Goal: Check status: Check status

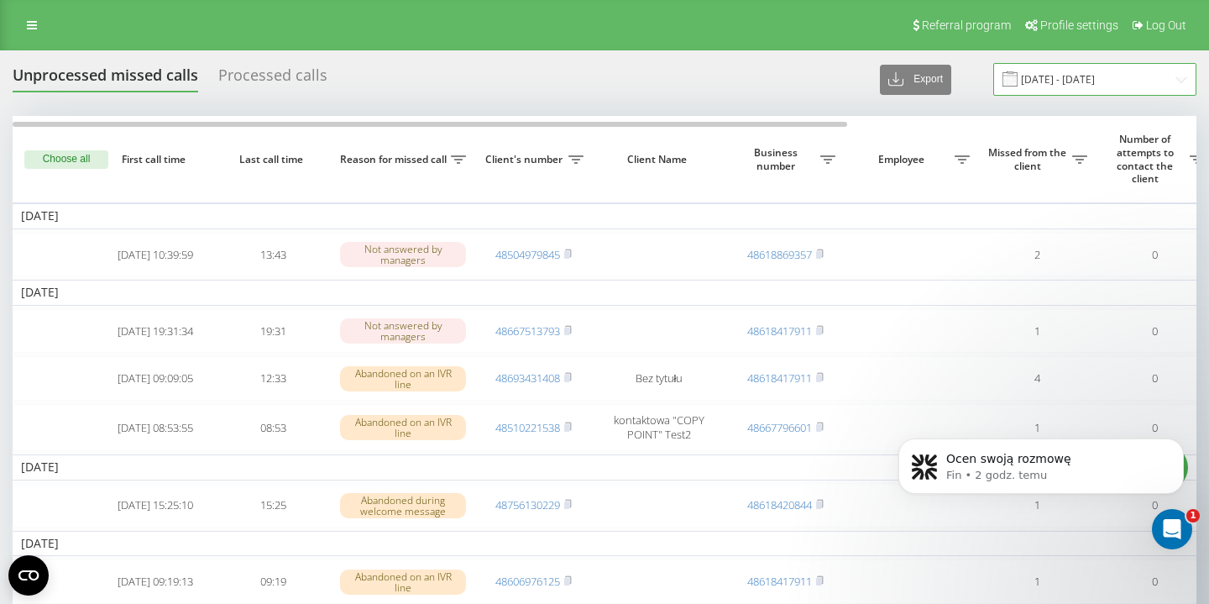
click at [1097, 85] on input "[DATE] - [DATE]" at bounding box center [1094, 79] width 203 height 33
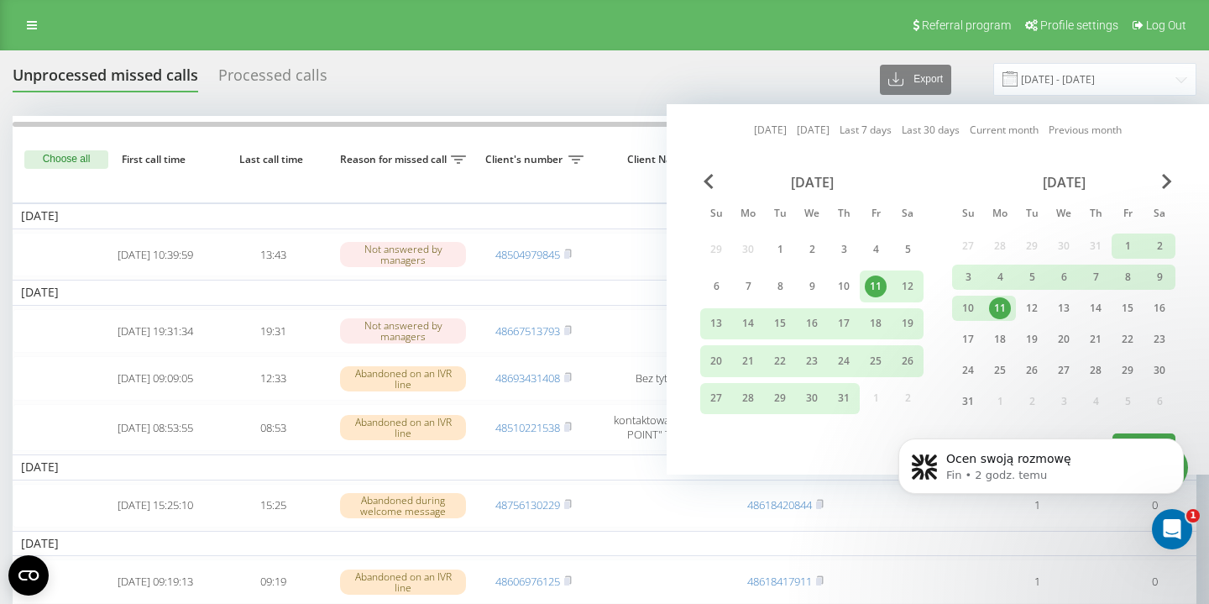
click at [999, 305] on div "11" at bounding box center [1000, 308] width 22 height 22
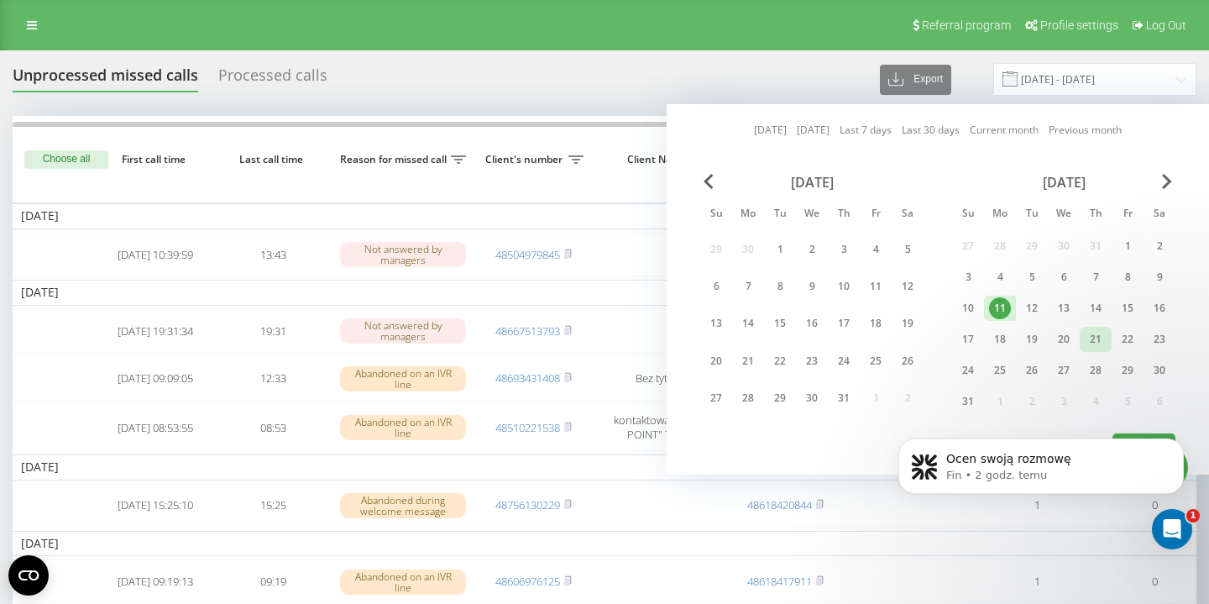
click at [1087, 339] on div "21" at bounding box center [1096, 339] width 22 height 22
click at [1181, 445] on icon "Dismiss notification" at bounding box center [1179, 442] width 9 height 9
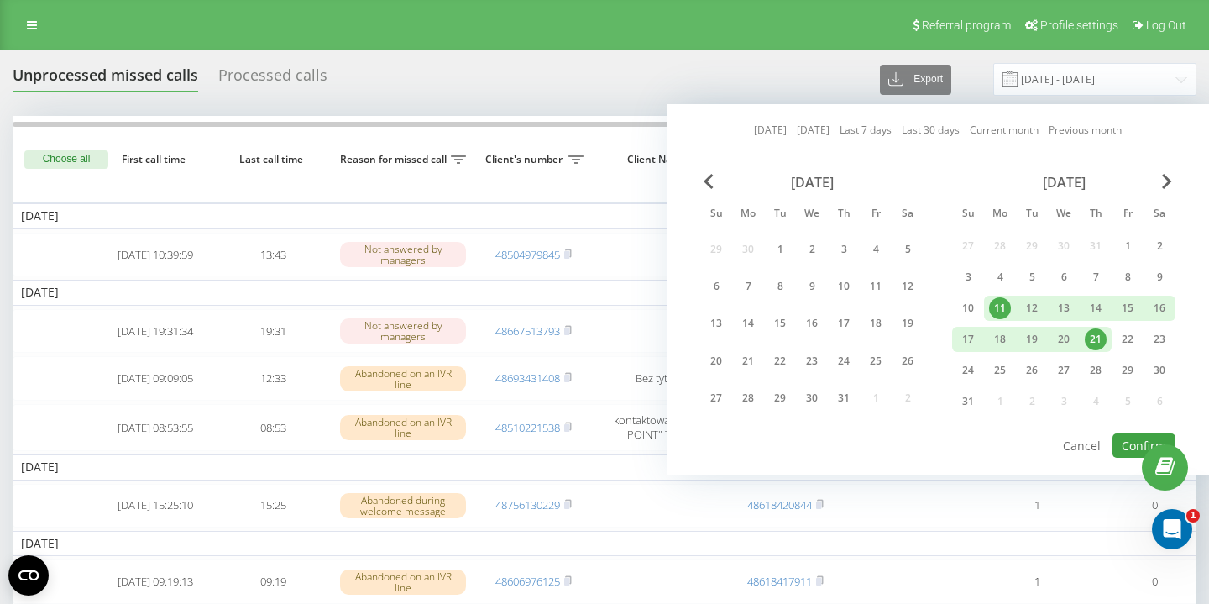
click at [1136, 444] on button "Confirm" at bounding box center [1144, 445] width 63 height 24
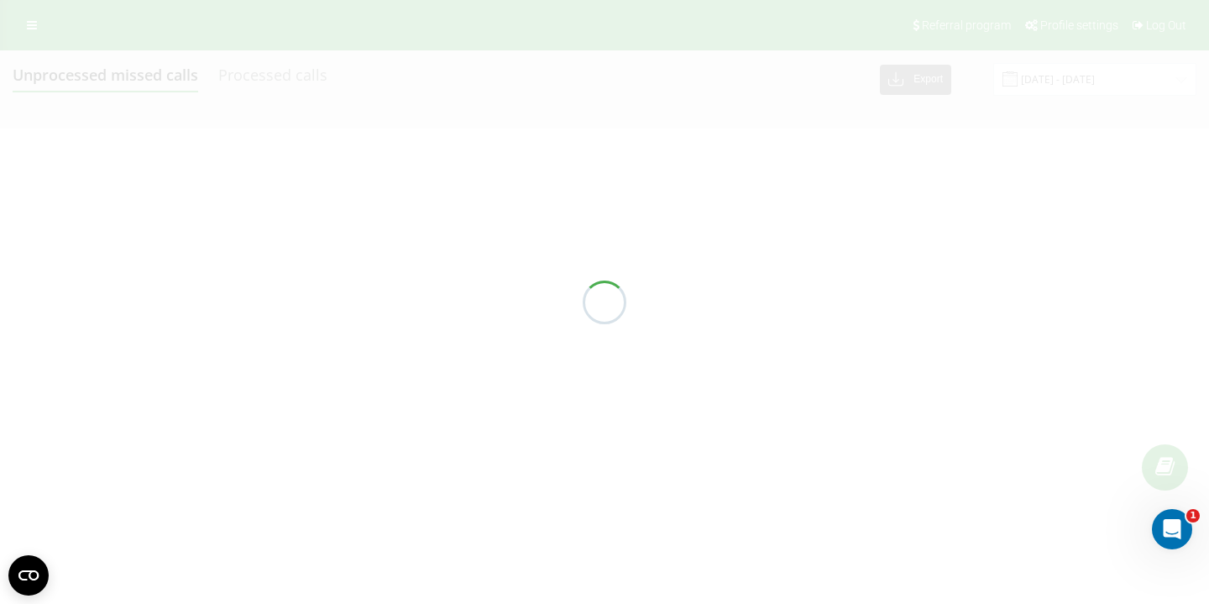
type input "[DATE] - [DATE]"
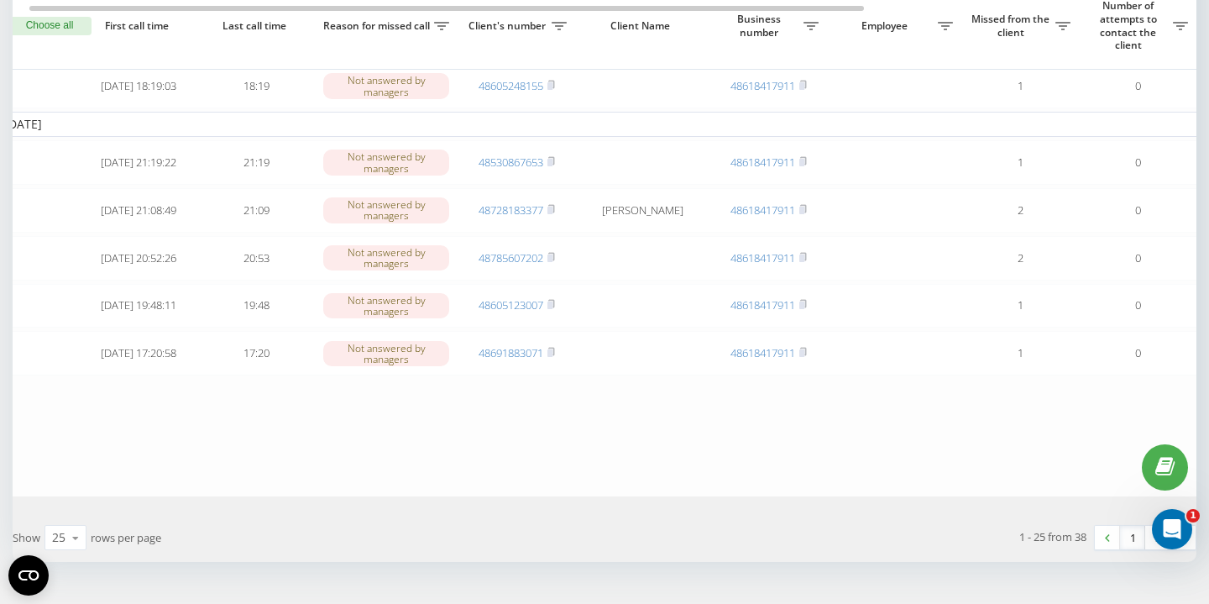
scroll to position [1229, 0]
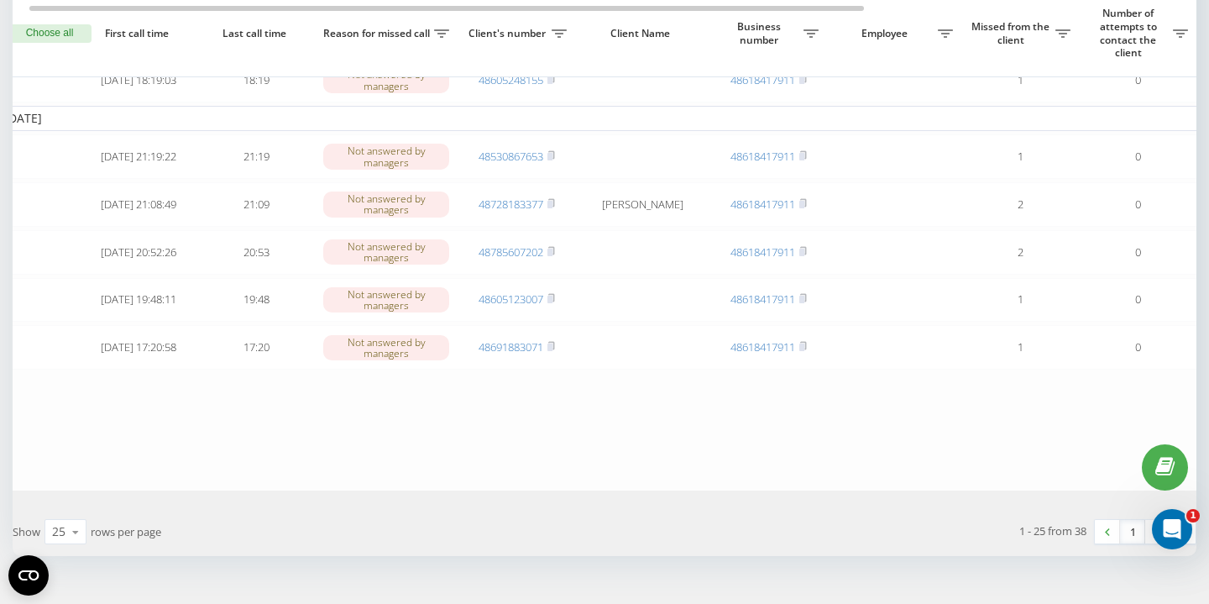
click at [1158, 543] on link "2" at bounding box center [1157, 532] width 25 height 24
